Goal: Information Seeking & Learning: Learn about a topic

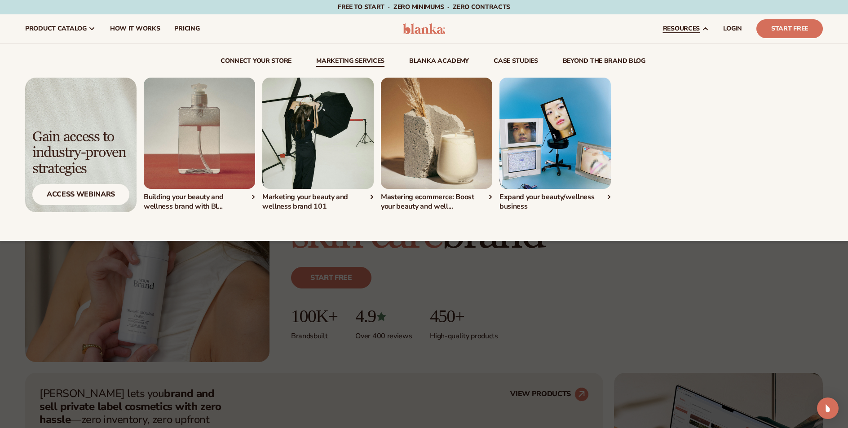
click at [372, 58] on link "Marketing services" at bounding box center [350, 62] width 68 height 9
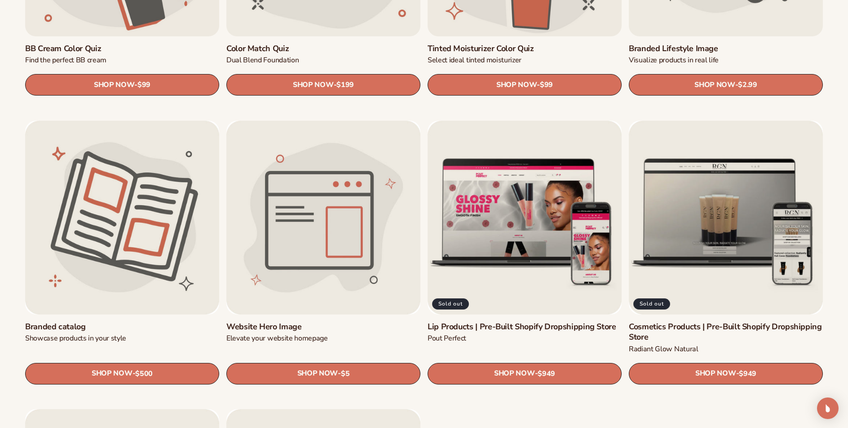
scroll to position [1083, 0]
